Goal: Information Seeking & Learning: Check status

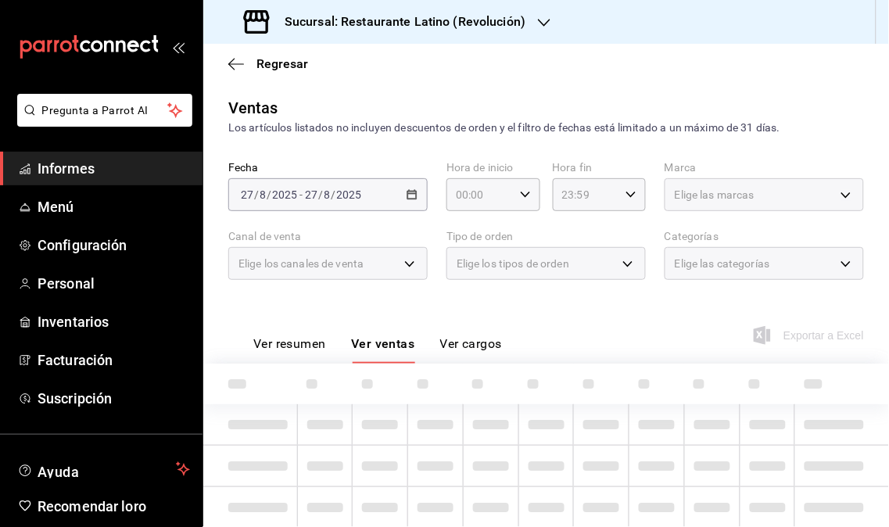
click at [123, 172] on span "Informes" at bounding box center [114, 168] width 153 height 21
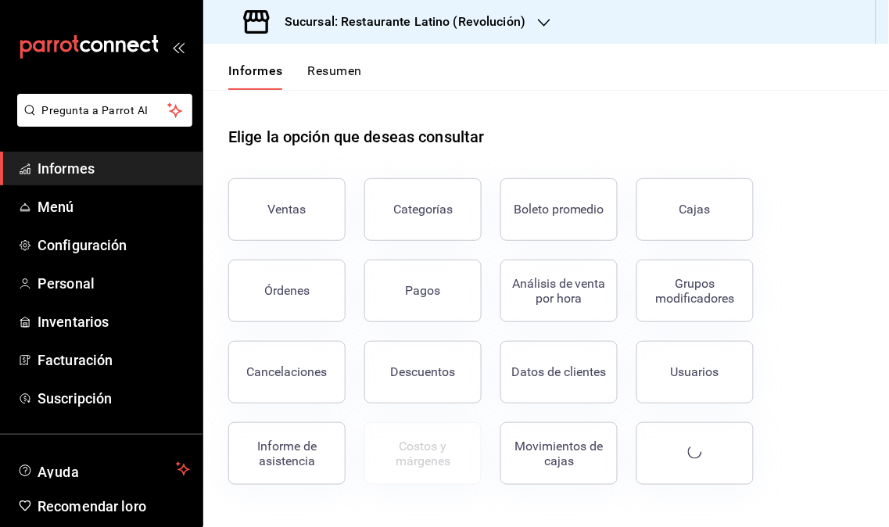
click at [294, 207] on font "Ventas" at bounding box center [287, 209] width 38 height 15
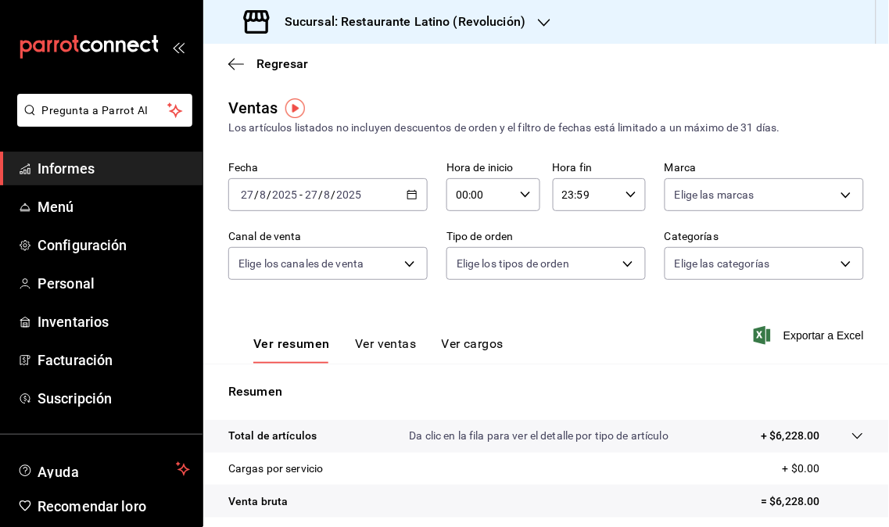
click at [545, 20] on icon "button" at bounding box center [544, 22] width 13 height 13
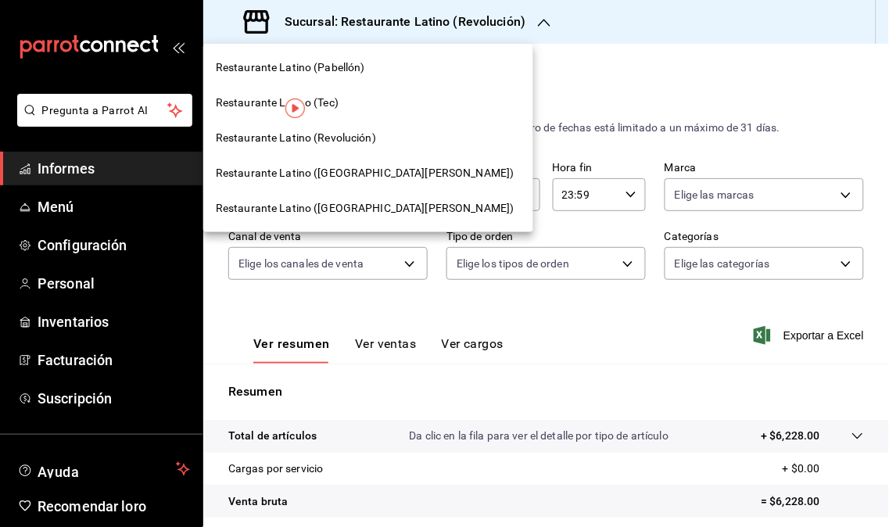
click at [371, 177] on font "Restaurante Latino ([GEOGRAPHIC_DATA][PERSON_NAME])" at bounding box center [365, 173] width 299 height 13
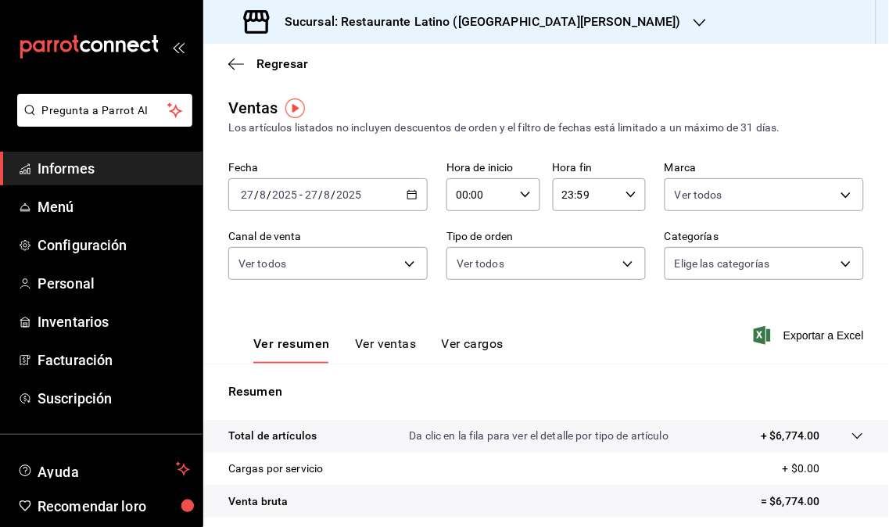
click at [694, 20] on icon "button" at bounding box center [700, 22] width 13 height 13
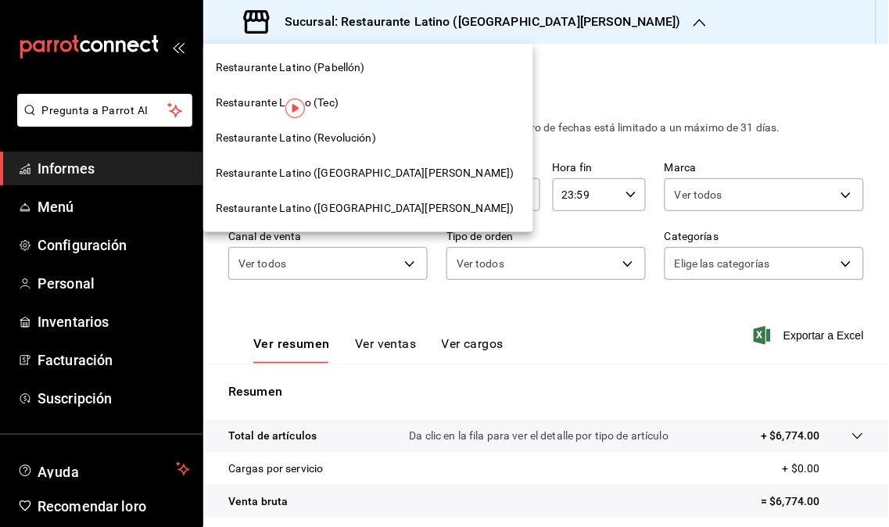
click at [318, 141] on font "Restaurante Latino (Revolución)" at bounding box center [296, 137] width 160 height 13
